Goal: Task Accomplishment & Management: Manage account settings

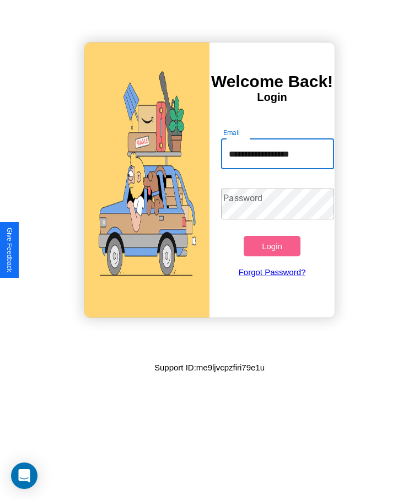
type input "**********"
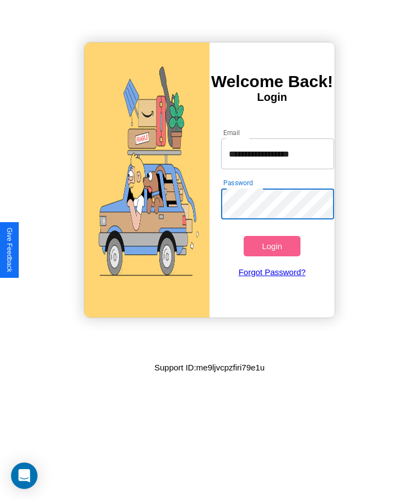
click at [272, 246] on button "Login" at bounding box center [272, 246] width 56 height 20
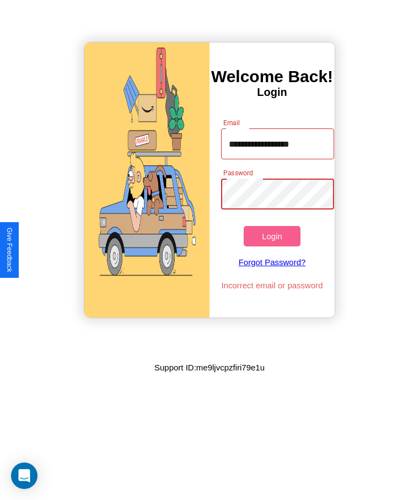
click at [272, 236] on button "Login" at bounding box center [272, 236] width 56 height 20
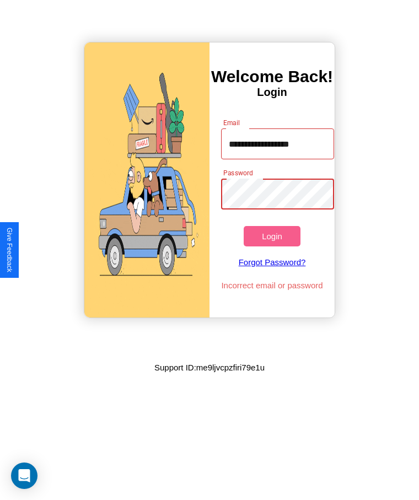
click at [272, 236] on button "Login" at bounding box center [272, 236] width 56 height 20
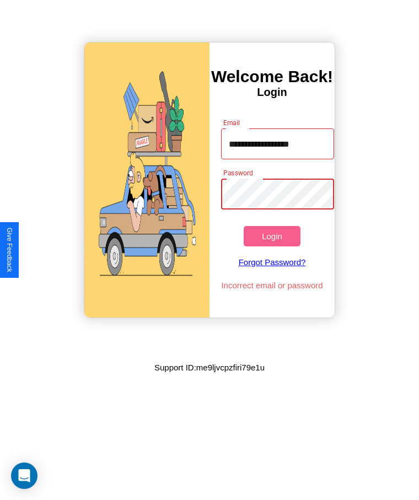
click at [272, 236] on button "Login" at bounding box center [272, 236] width 56 height 20
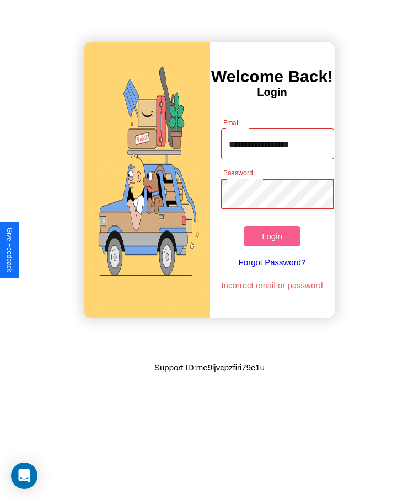
click at [272, 236] on button "Login" at bounding box center [272, 236] width 56 height 20
